Goal: Use online tool/utility: Utilize a website feature to perform a specific function

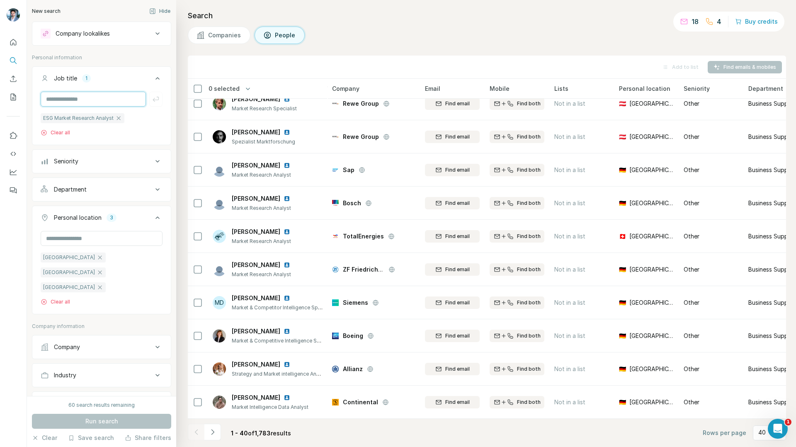
click at [75, 101] on input "text" at bounding box center [93, 99] width 105 height 15
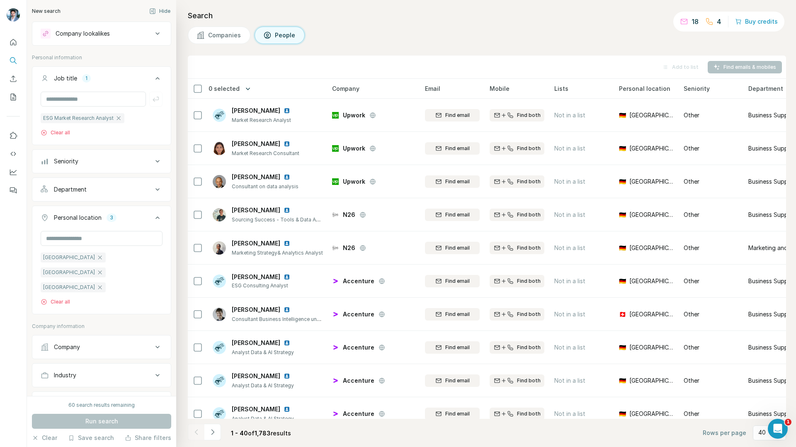
click at [246, 87] on icon "button" at bounding box center [248, 89] width 8 height 8
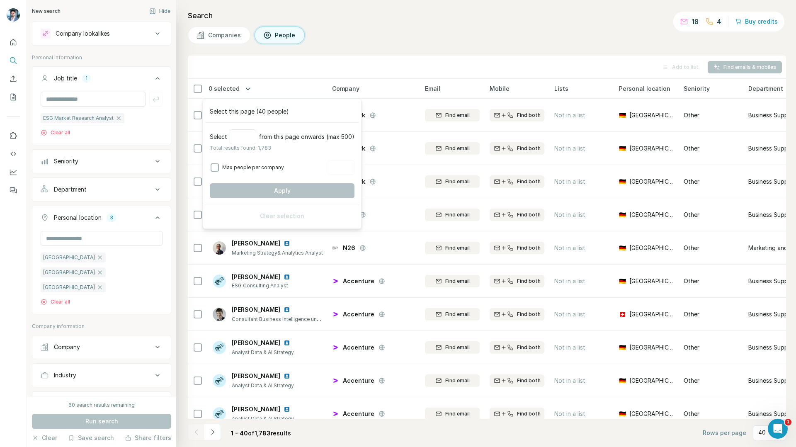
click at [246, 87] on icon "button" at bounding box center [248, 89] width 8 height 8
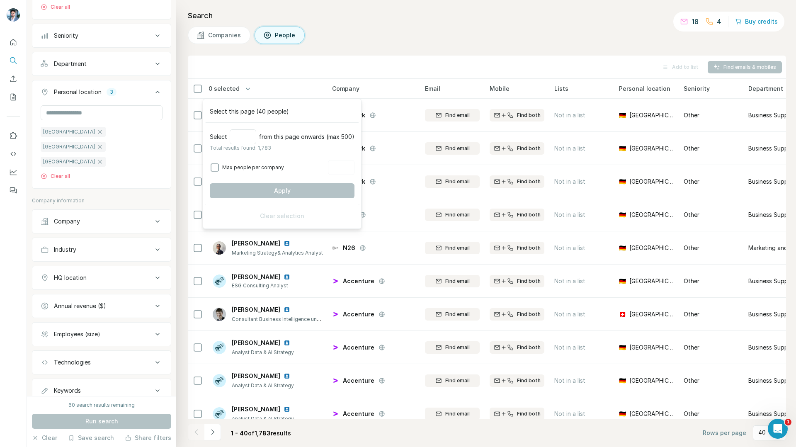
click at [139, 386] on div "Keywords" at bounding box center [97, 390] width 112 height 8
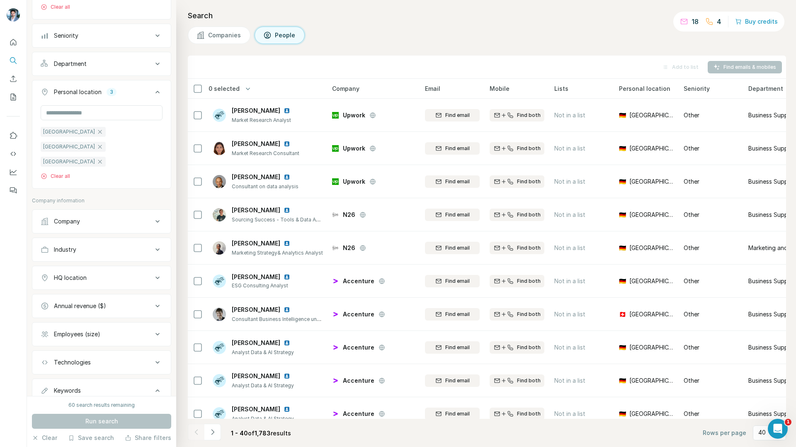
click at [94, 404] on input "text" at bounding box center [93, 411] width 105 height 15
type input "***"
click at [88, 422] on span "Run search" at bounding box center [101, 421] width 33 height 8
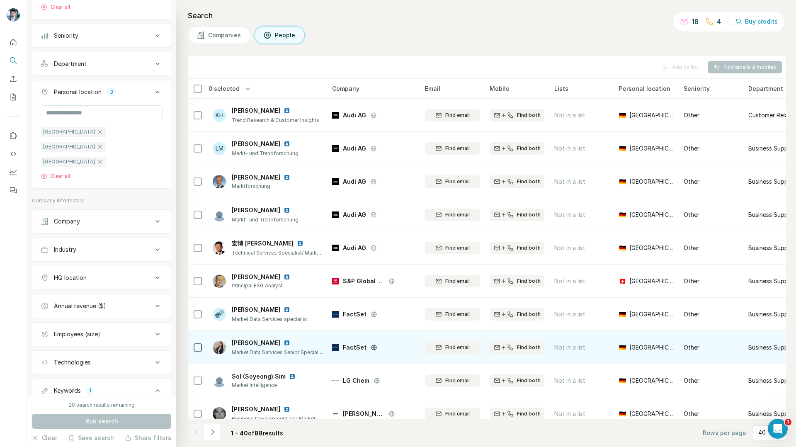
scroll to position [1011, 0]
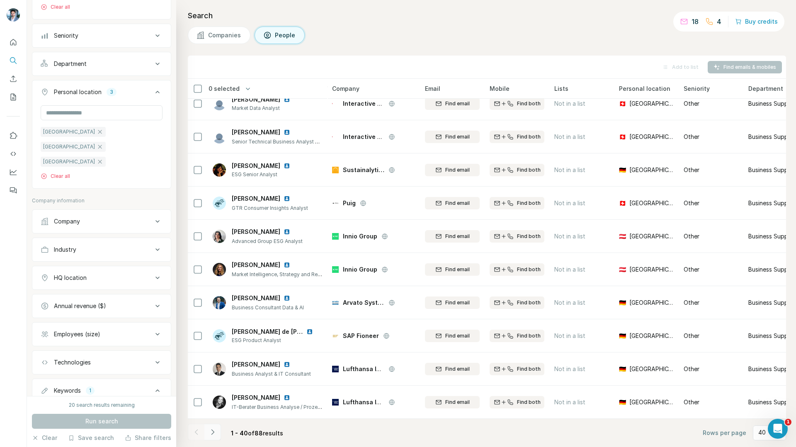
click at [213, 434] on icon "Navigate to next page" at bounding box center [212, 432] width 8 height 8
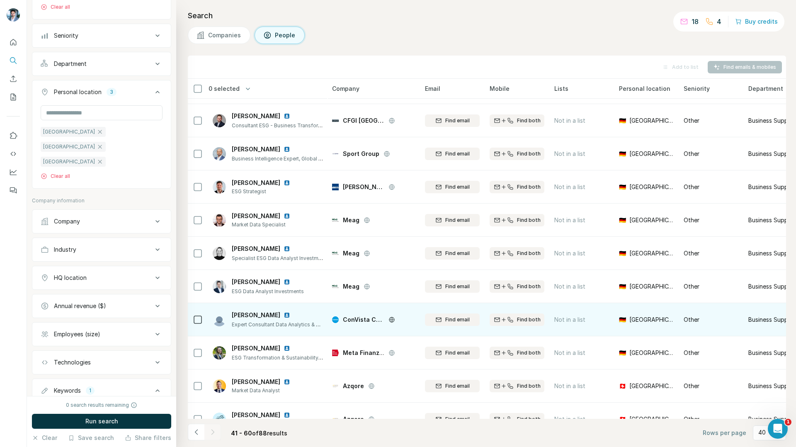
scroll to position [0, 0]
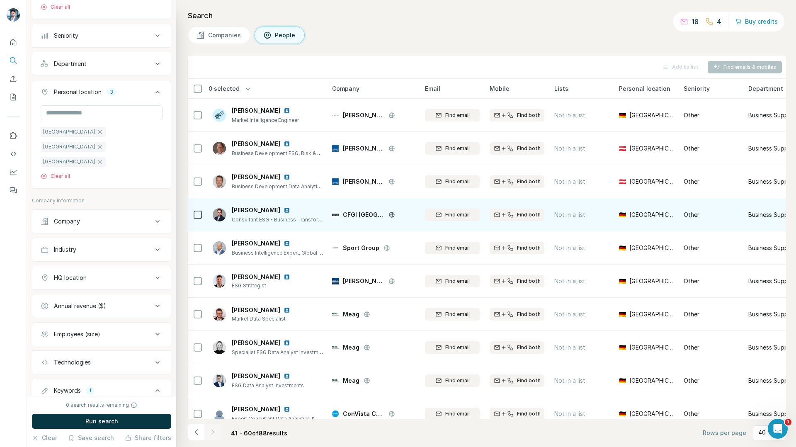
click at [283, 211] on img at bounding box center [286, 210] width 7 height 7
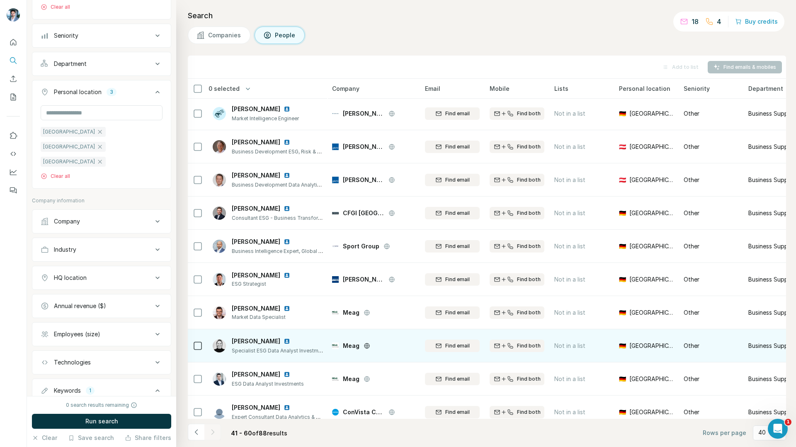
click at [283, 341] on img at bounding box center [286, 341] width 7 height 7
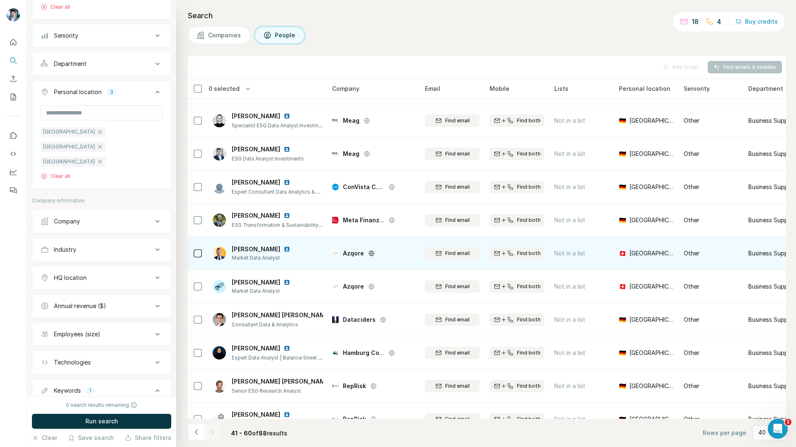
scroll to position [237, 0]
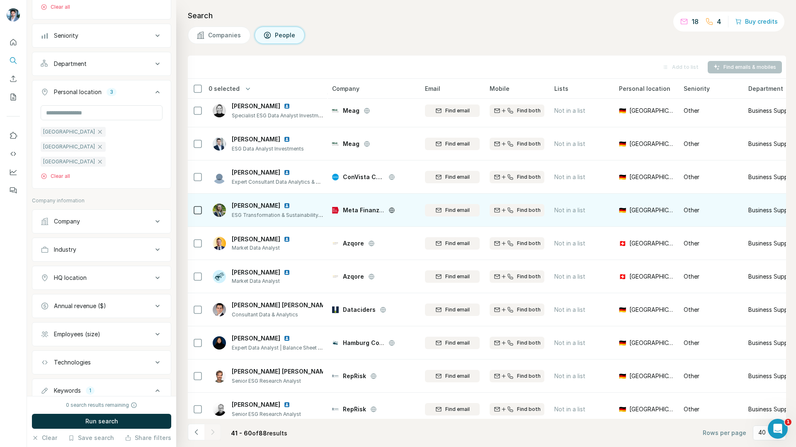
click at [284, 207] on img at bounding box center [286, 205] width 7 height 7
